Goal: Information Seeking & Learning: Learn about a topic

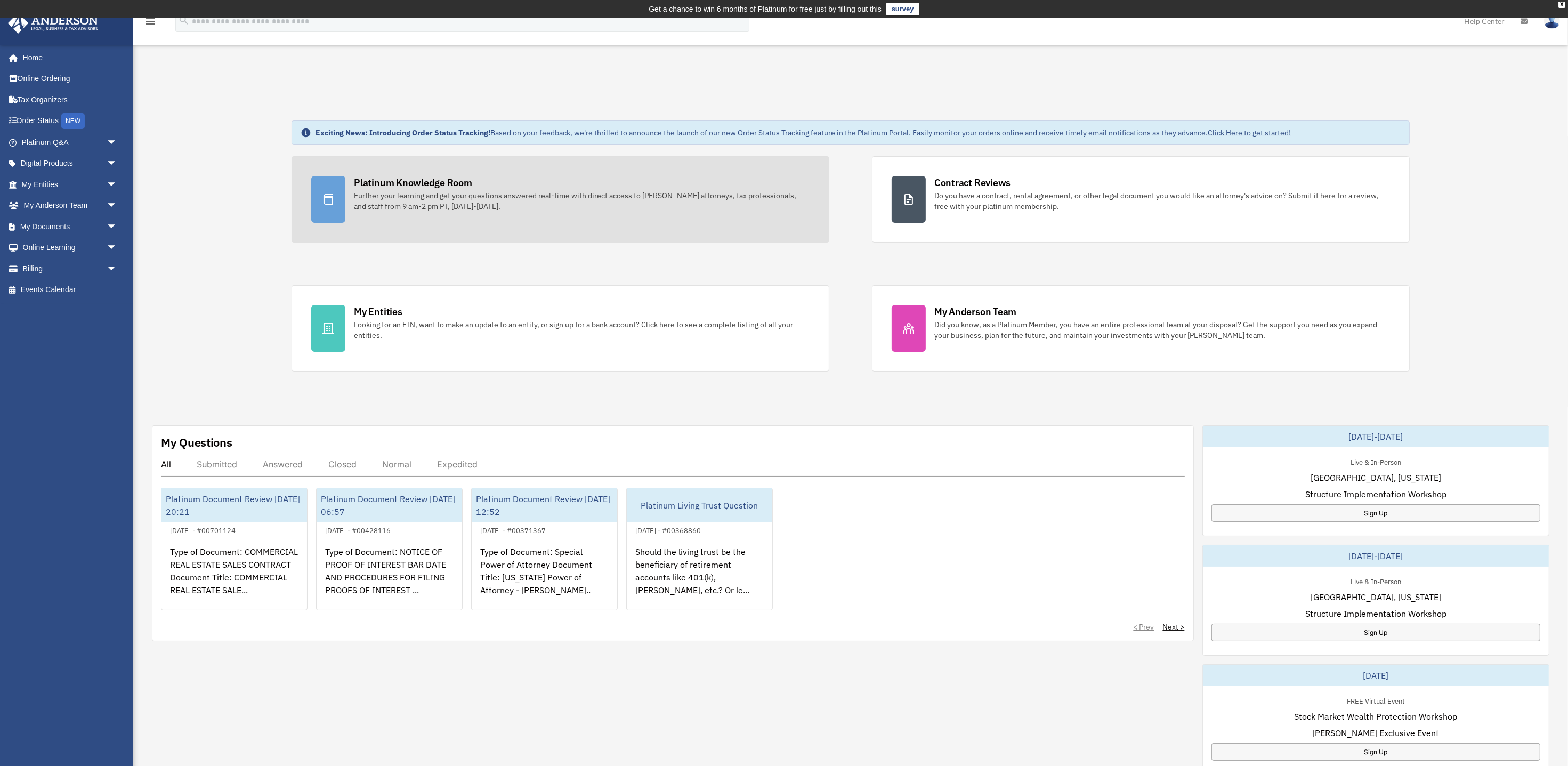
click at [455, 185] on div "Platinum Knowledge Room" at bounding box center [413, 183] width 118 height 13
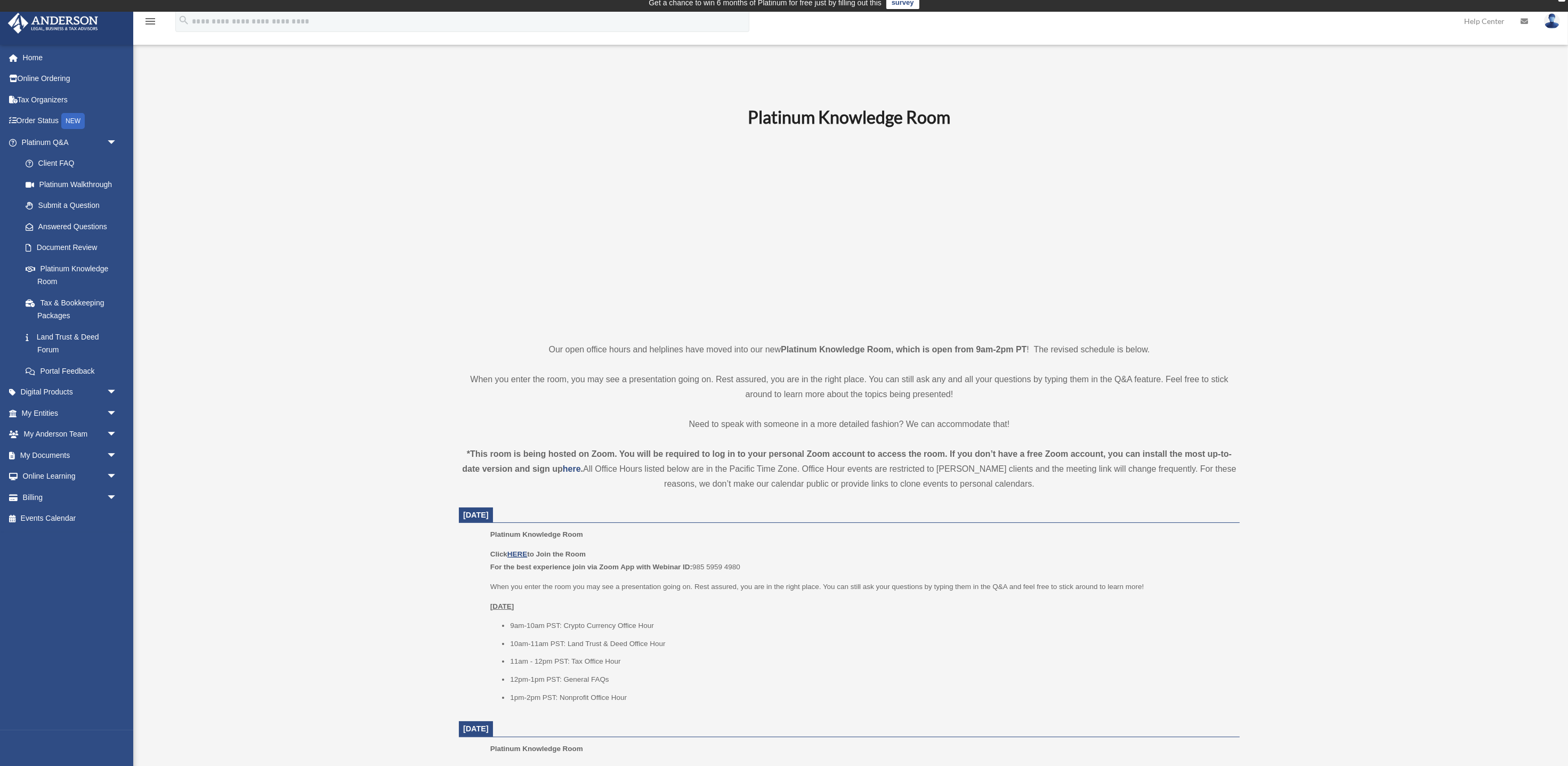
scroll to position [7, 0]
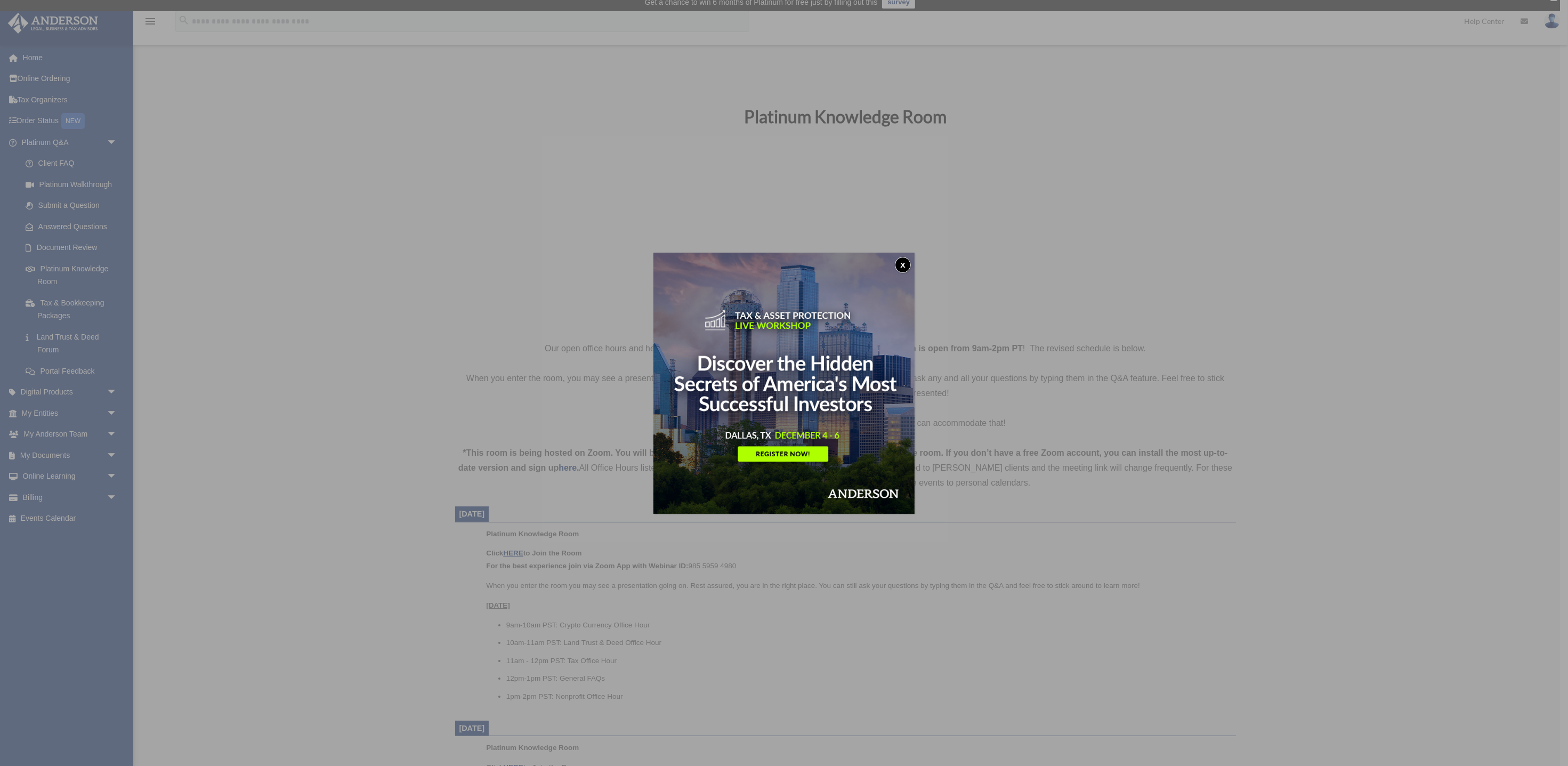
click at [902, 261] on button "x" at bounding box center [903, 265] width 16 height 16
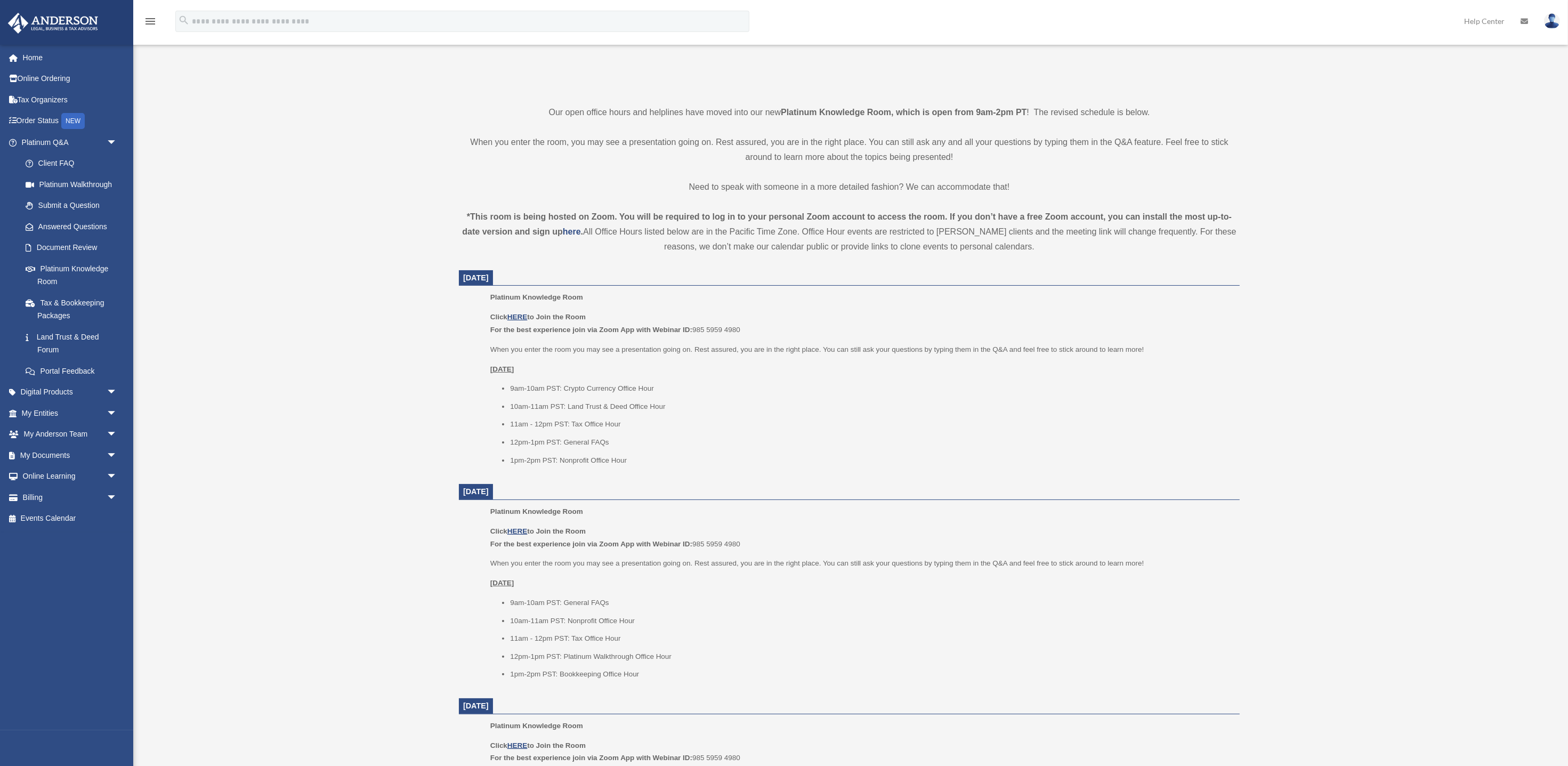
scroll to position [249, 0]
click at [518, 311] on u "HERE" at bounding box center [517, 312] width 20 height 8
